Goal: Answer question/provide support

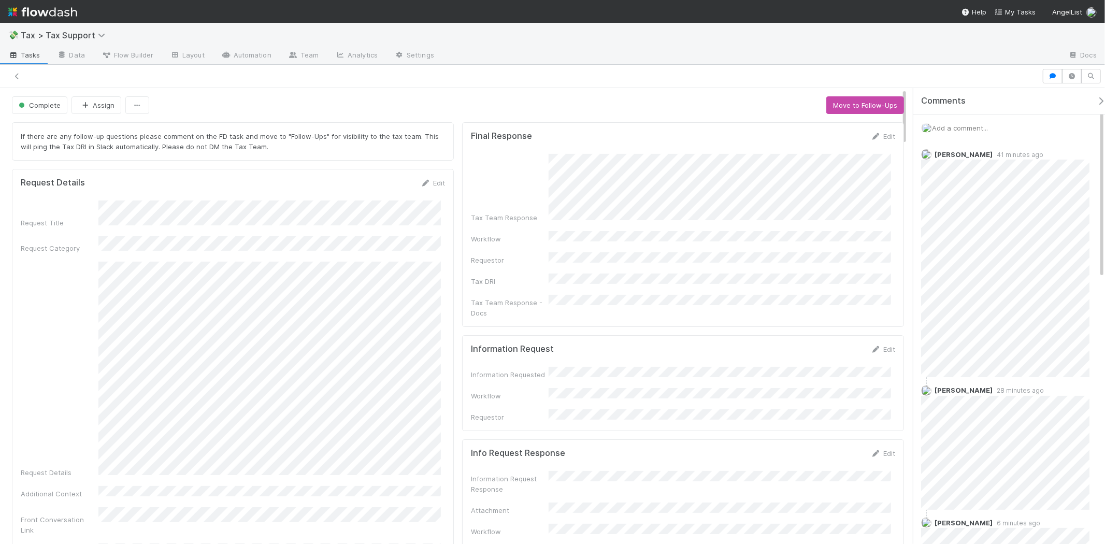
scroll to position [1, 0]
click at [52, 16] on img at bounding box center [42, 12] width 69 height 18
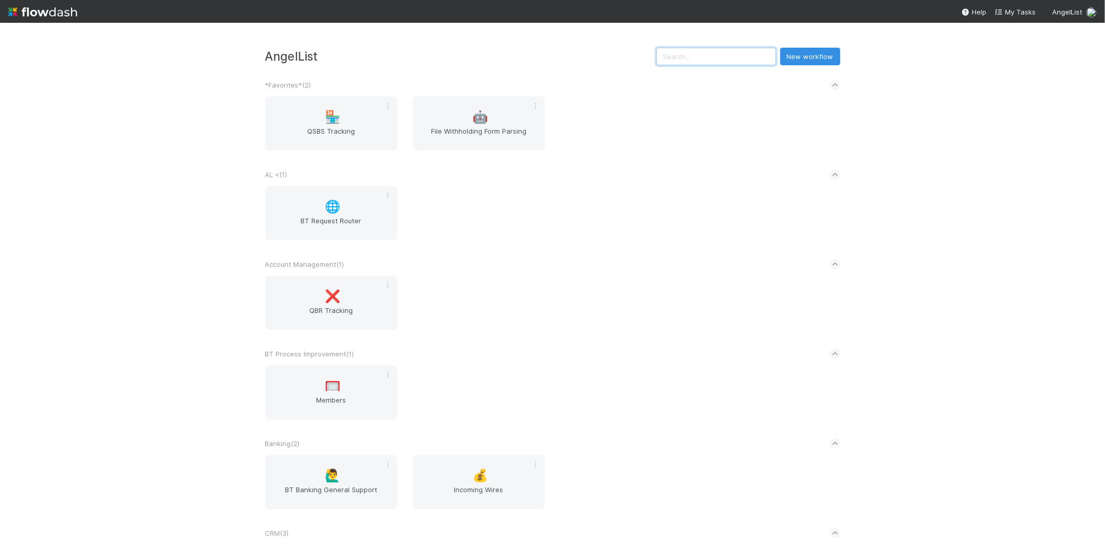
click at [722, 51] on input "text" at bounding box center [717, 57] width 120 height 18
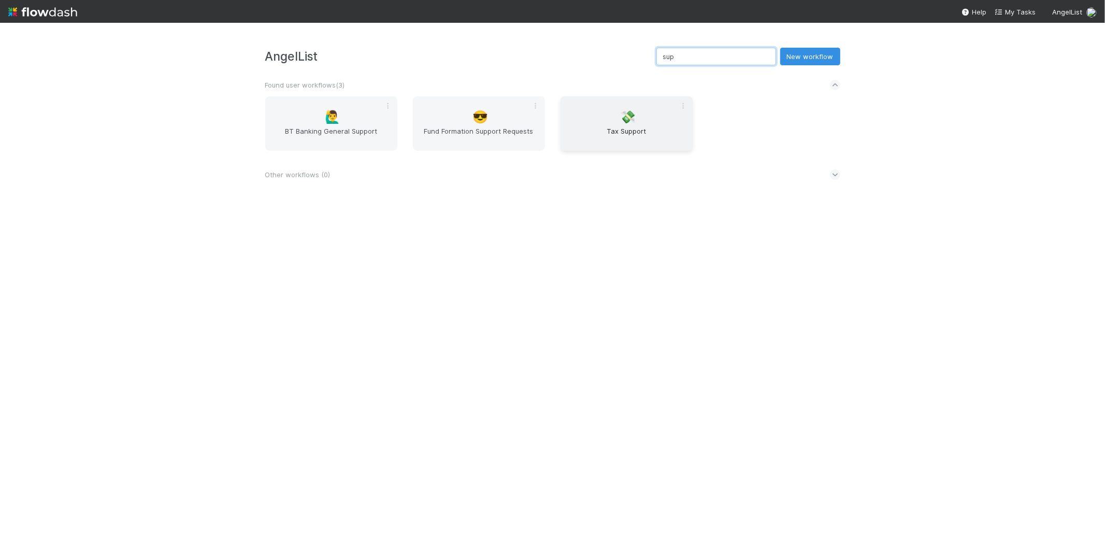
type input "sup"
click at [608, 117] on div "💸 Tax Support" at bounding box center [627, 123] width 132 height 54
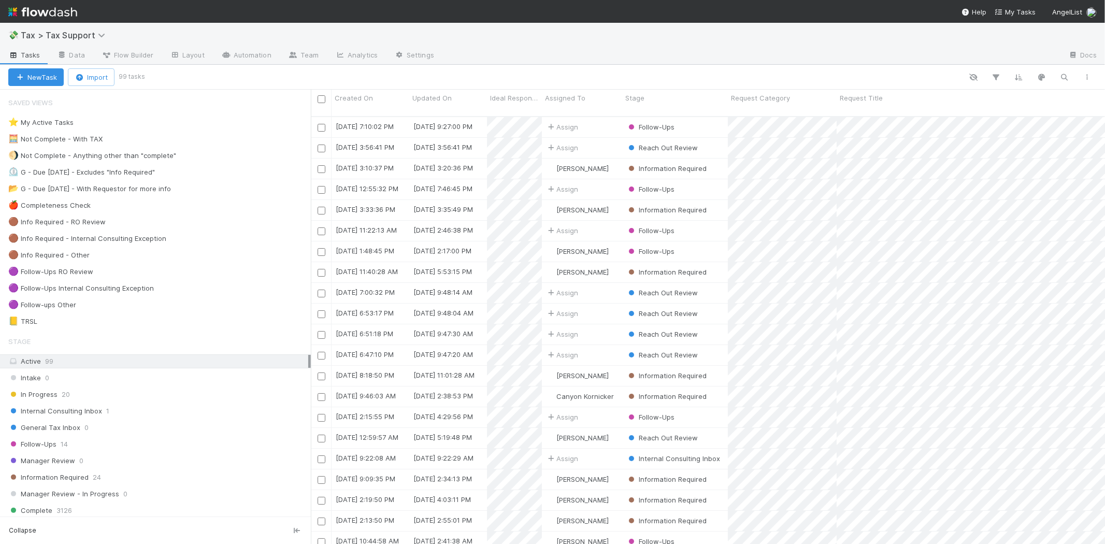
scroll to position [427, 786]
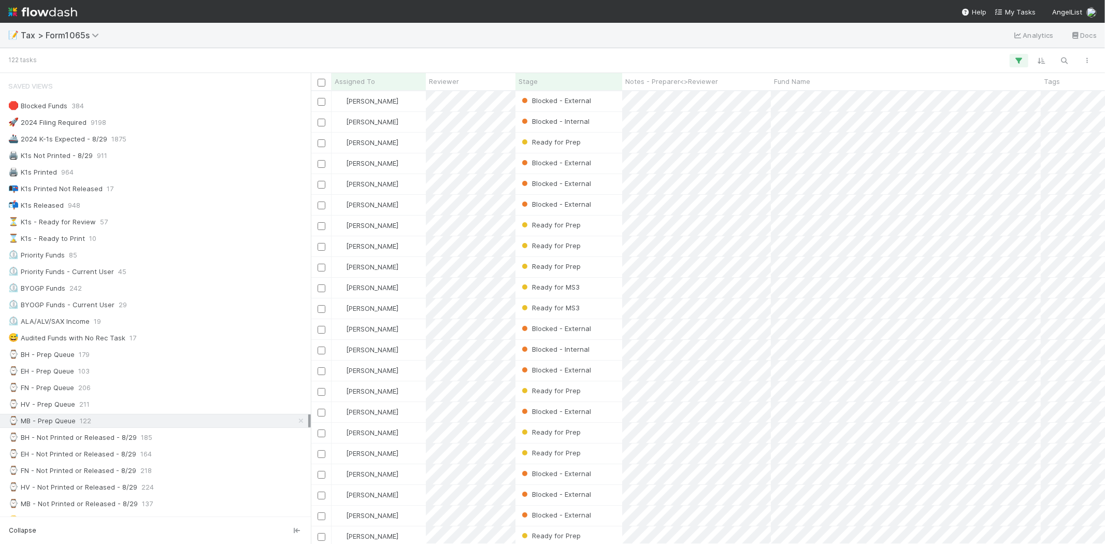
scroll to position [196, 0]
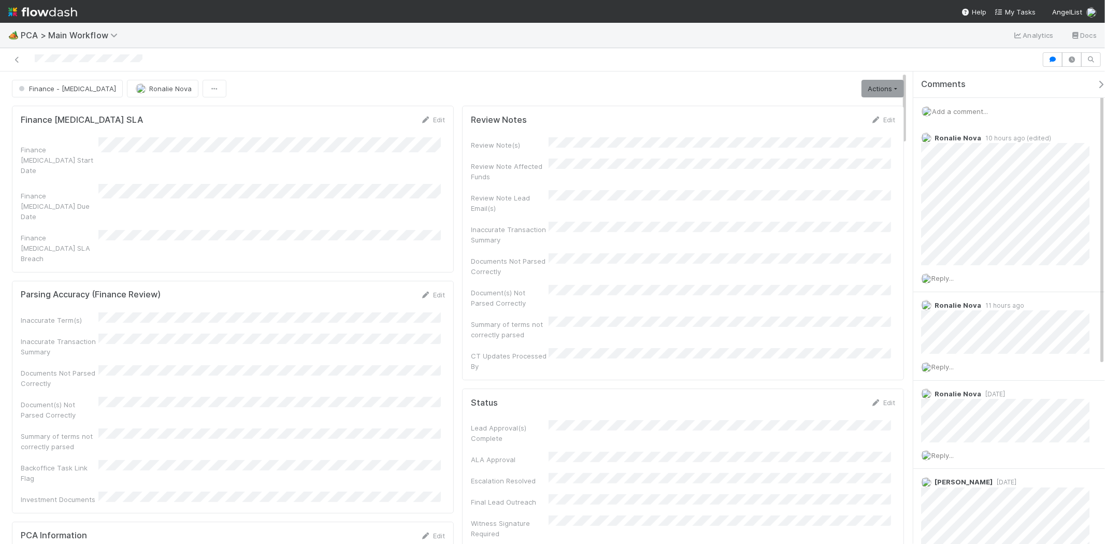
click at [971, 112] on span "Add a comment..." at bounding box center [960, 111] width 56 height 8
click at [993, 184] on button "Ronalie Nova" at bounding box center [972, 180] width 68 height 15
click at [971, 270] on button "Add Comment" at bounding box center [960, 271] width 60 height 18
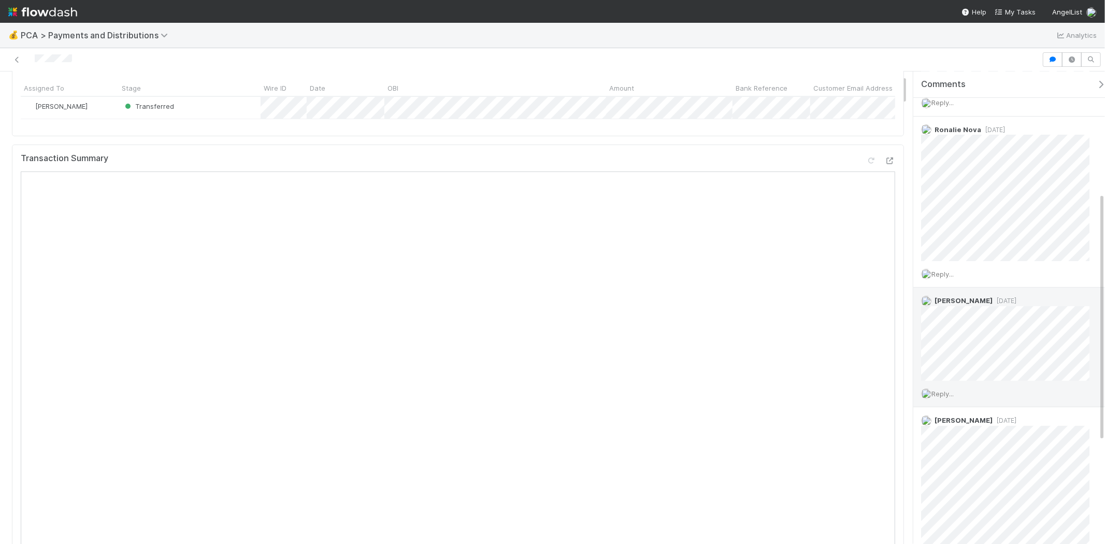
scroll to position [403, 0]
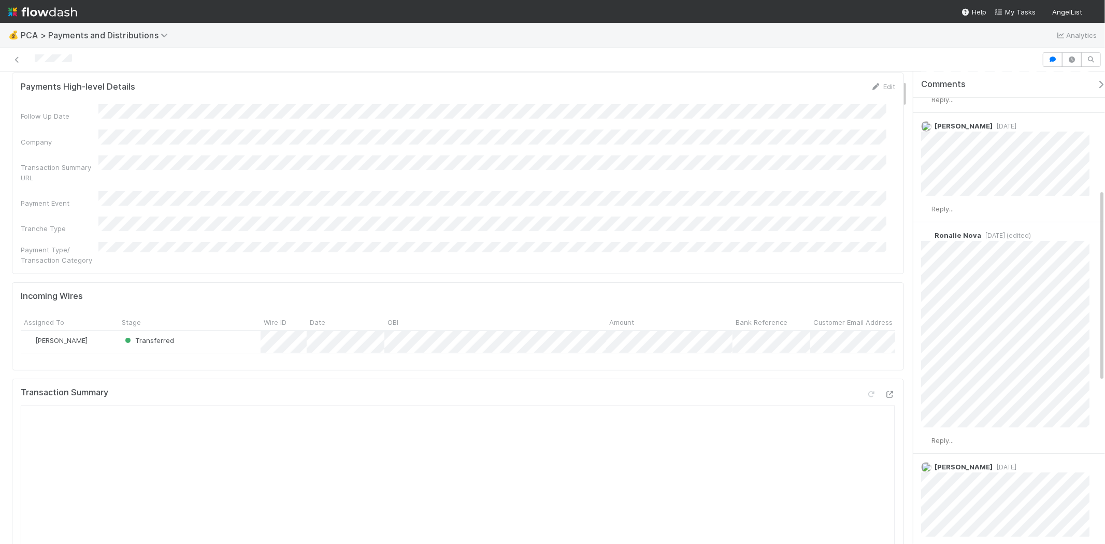
scroll to position [288, 0]
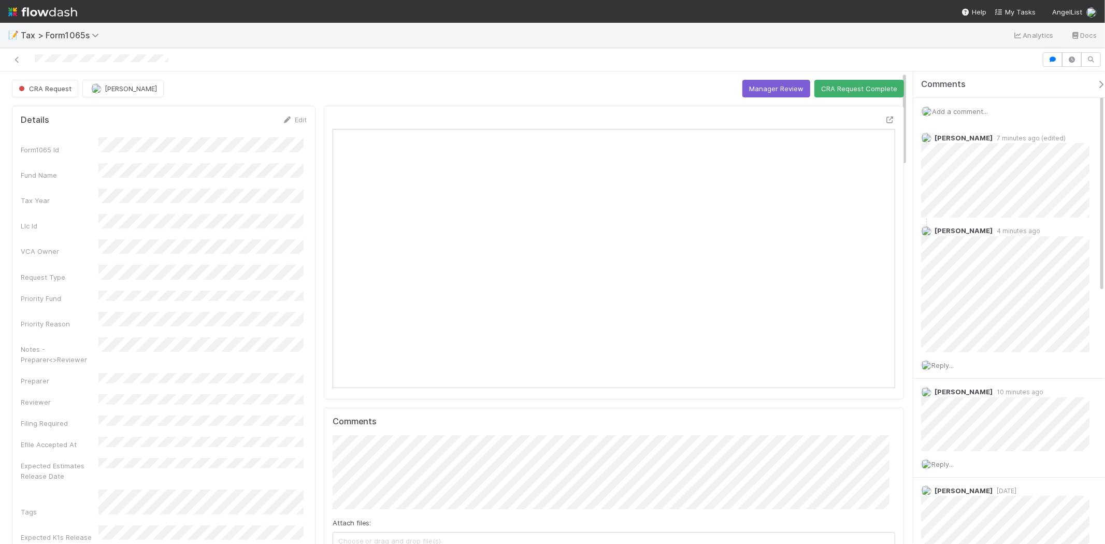
scroll to position [202, 274]
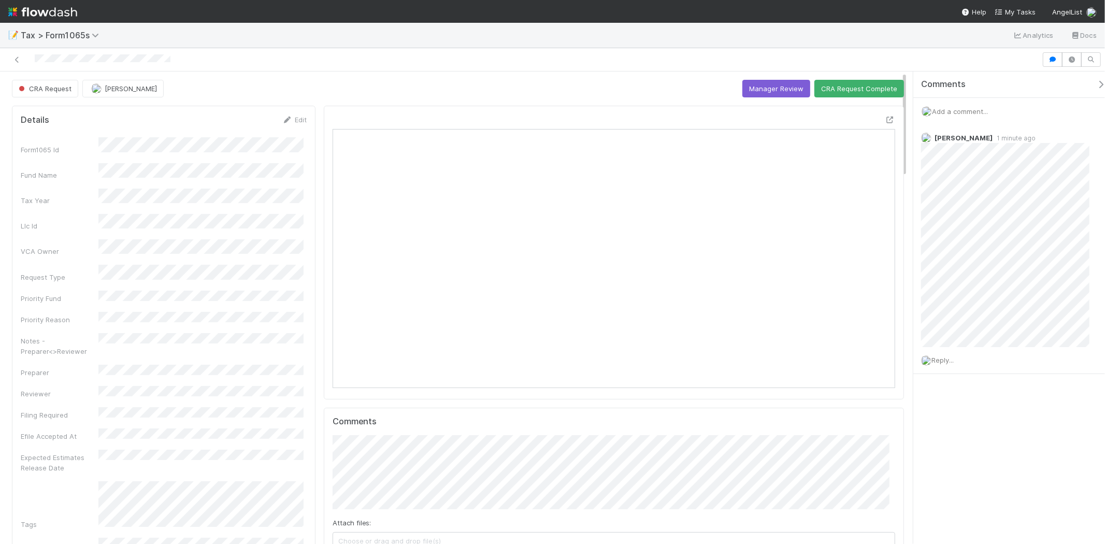
scroll to position [202, 548]
click at [959, 109] on span "Add a comment..." at bounding box center [960, 111] width 56 height 8
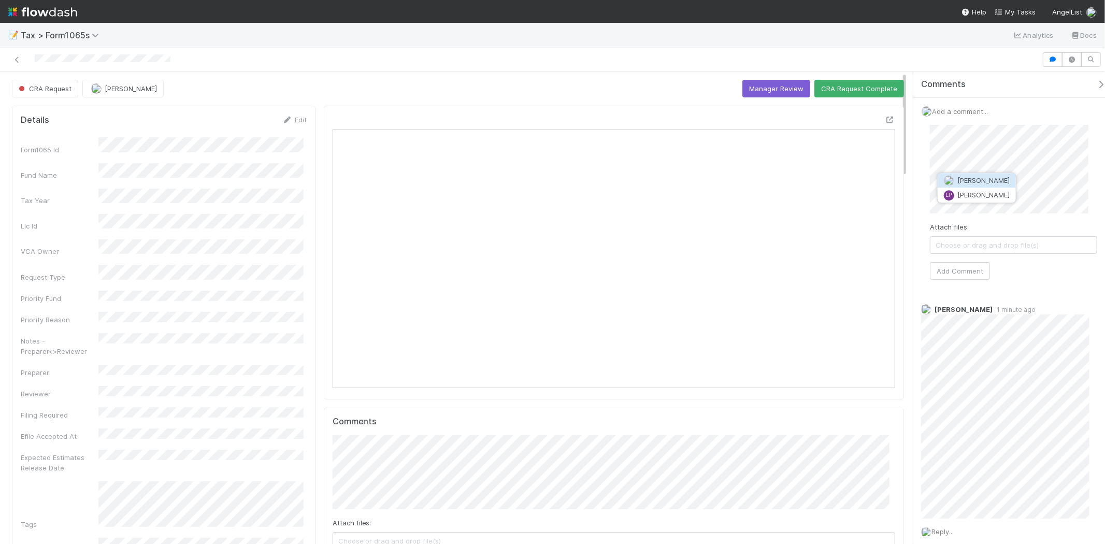
click at [973, 182] on span "Leia Slosberg" at bounding box center [984, 180] width 52 height 8
click at [975, 265] on button "Add Comment" at bounding box center [960, 271] width 60 height 18
